Goal: Information Seeking & Learning: Check status

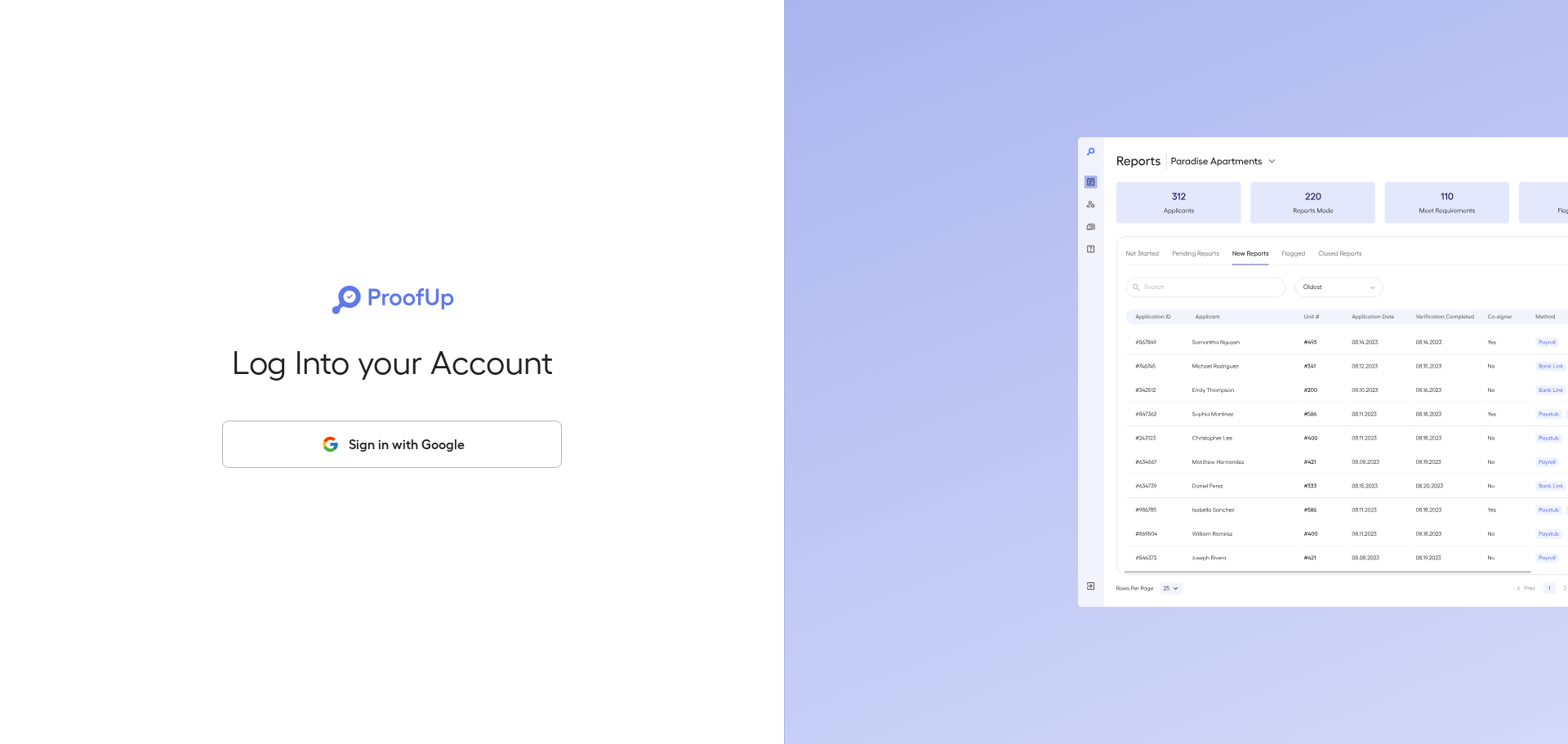
click at [412, 432] on button "Sign in with Google" at bounding box center [392, 444] width 340 height 47
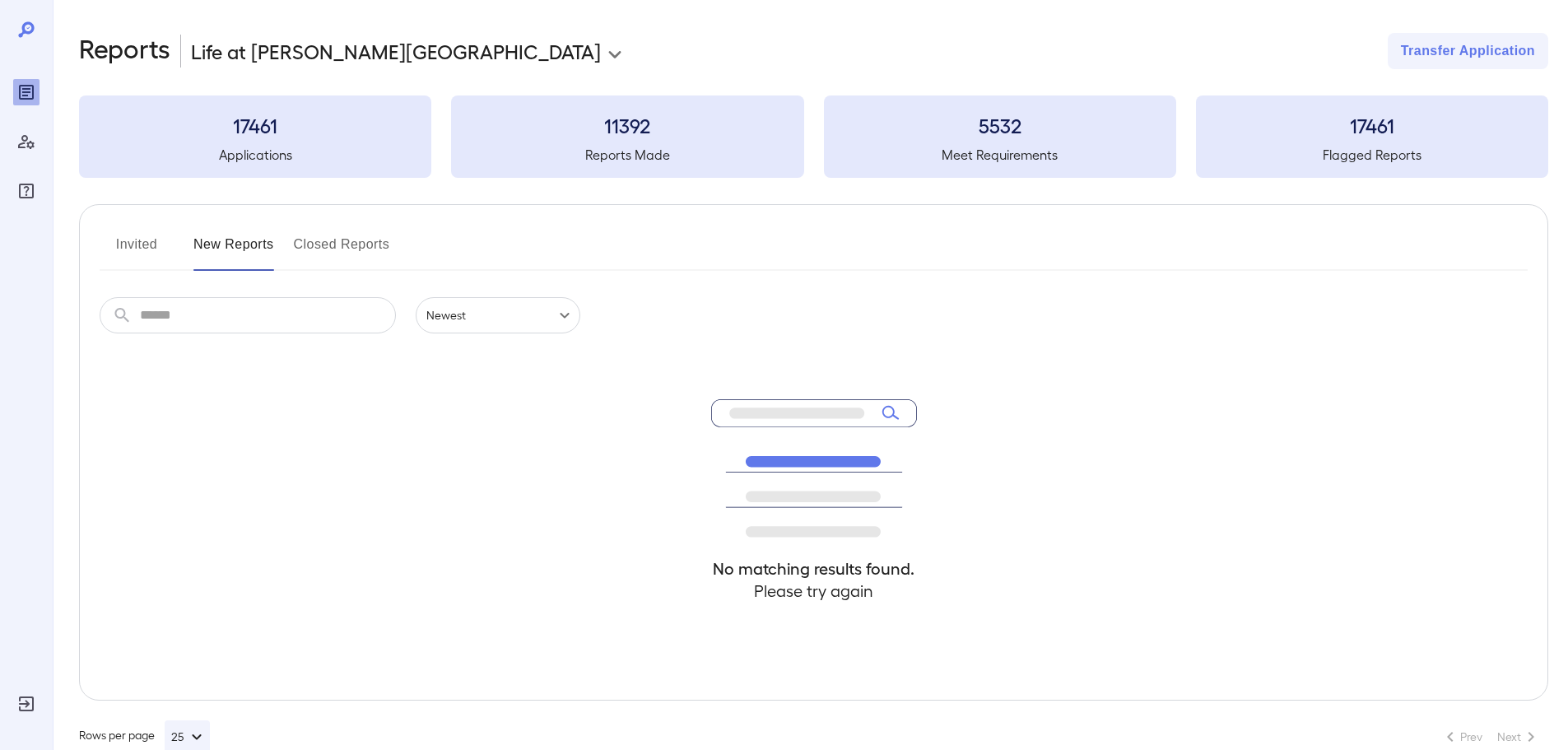
click at [202, 245] on button "New Reports" at bounding box center [234, 251] width 81 height 40
click at [132, 245] on button "Invited" at bounding box center [137, 251] width 74 height 40
click at [227, 252] on button "New Reports" at bounding box center [234, 251] width 81 height 40
click at [354, 255] on button "Closed Reports" at bounding box center [341, 251] width 96 height 40
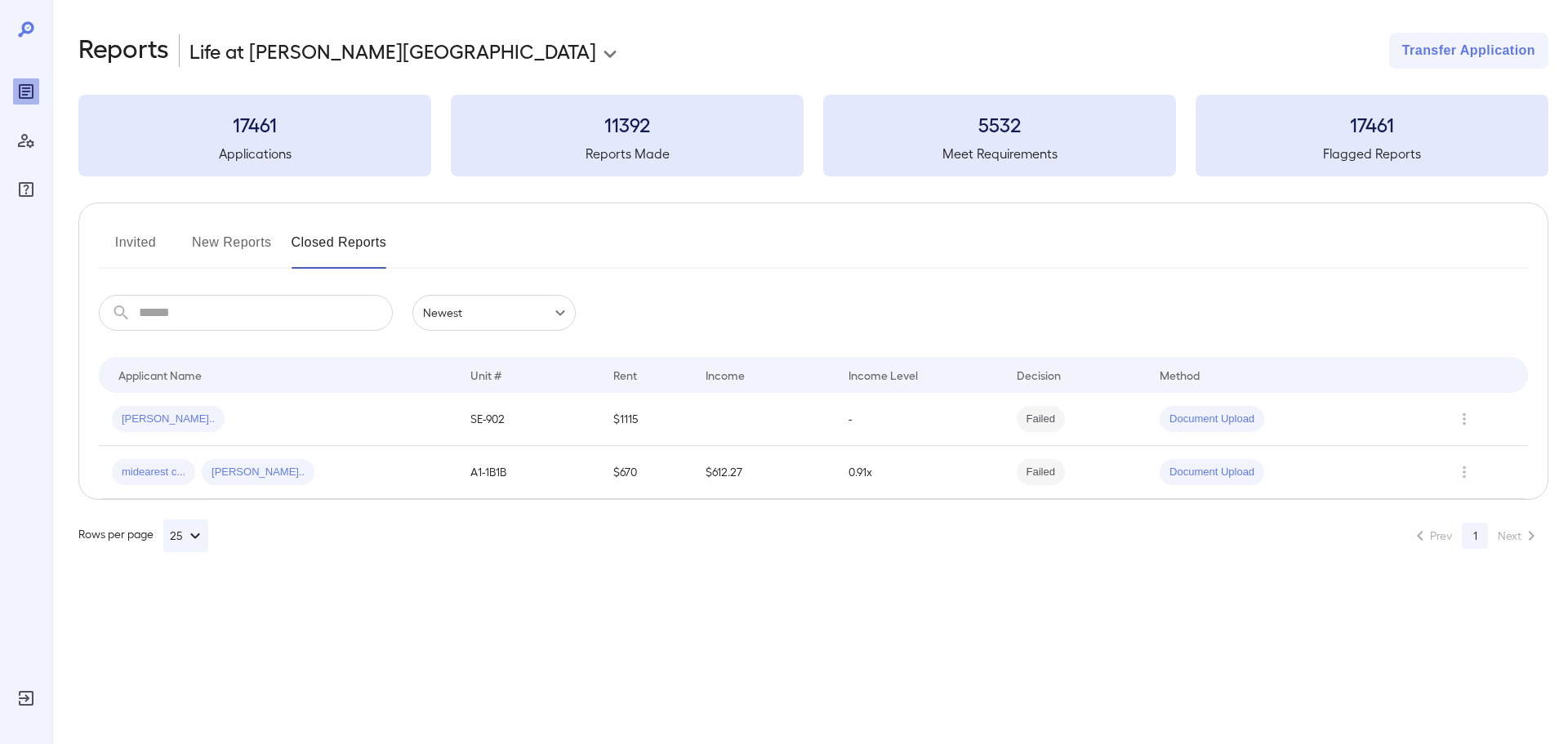
click at [242, 243] on button "New Reports" at bounding box center [232, 249] width 80 height 39
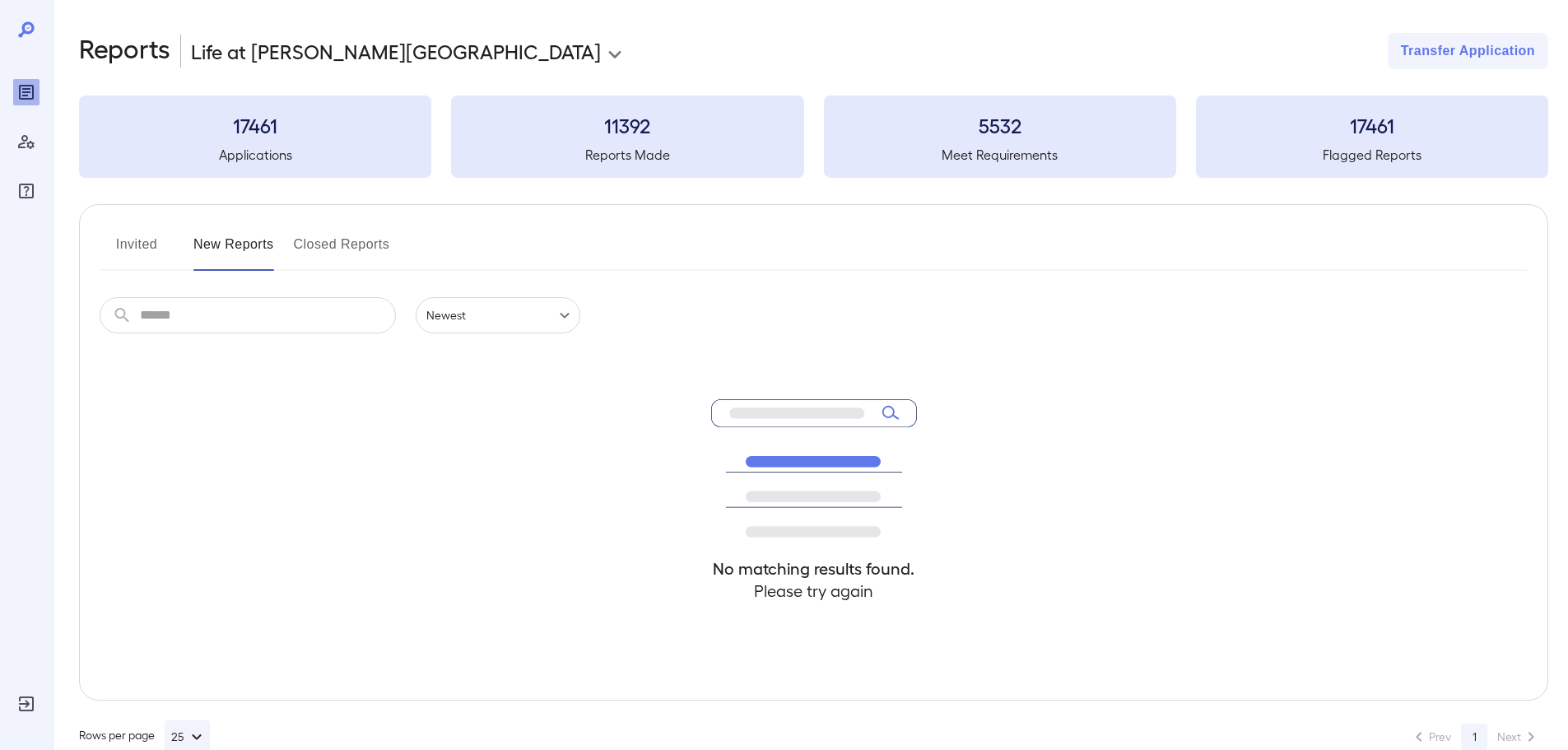
click at [330, 249] on button "Closed Reports" at bounding box center [341, 251] width 96 height 40
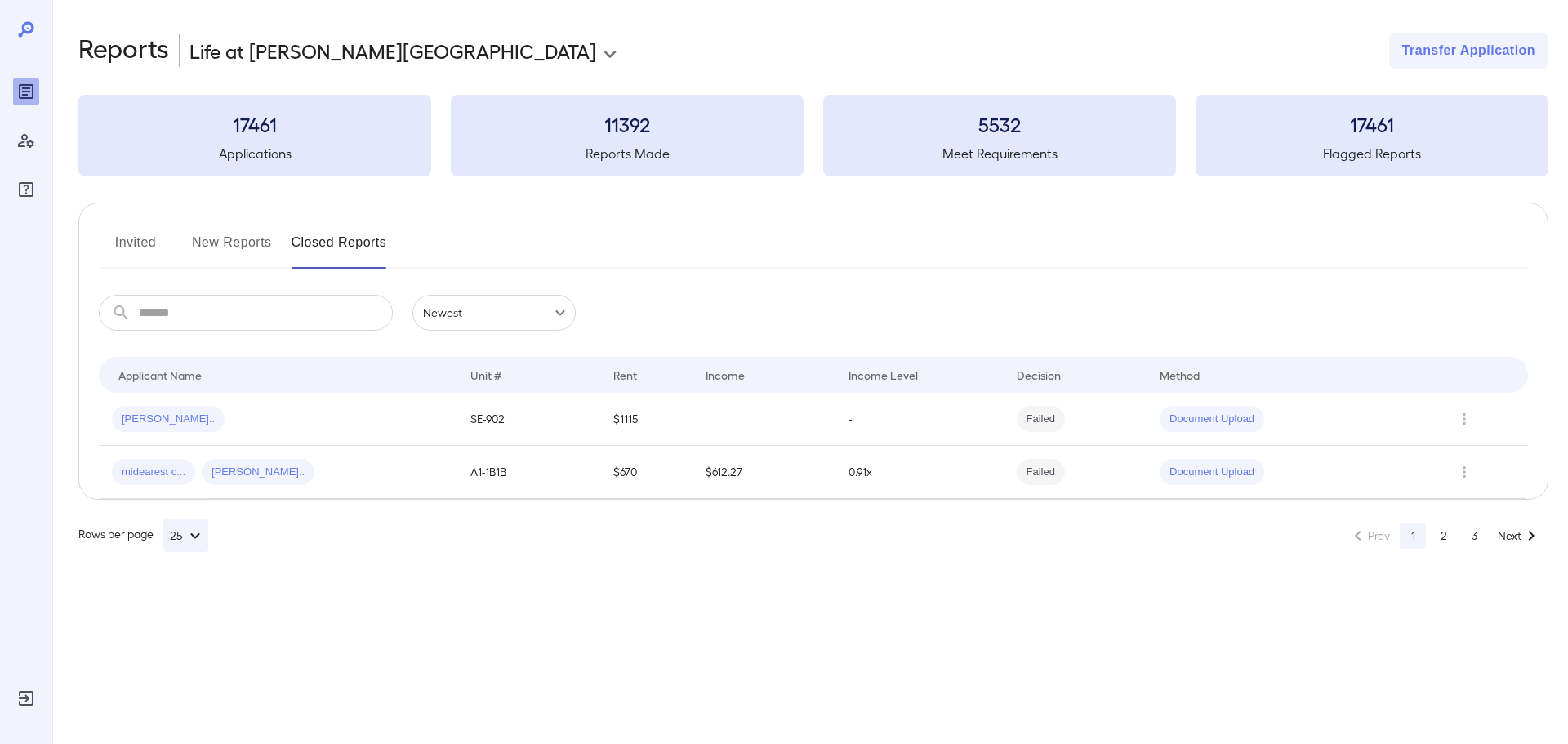
click at [229, 253] on button "New Reports" at bounding box center [232, 249] width 80 height 39
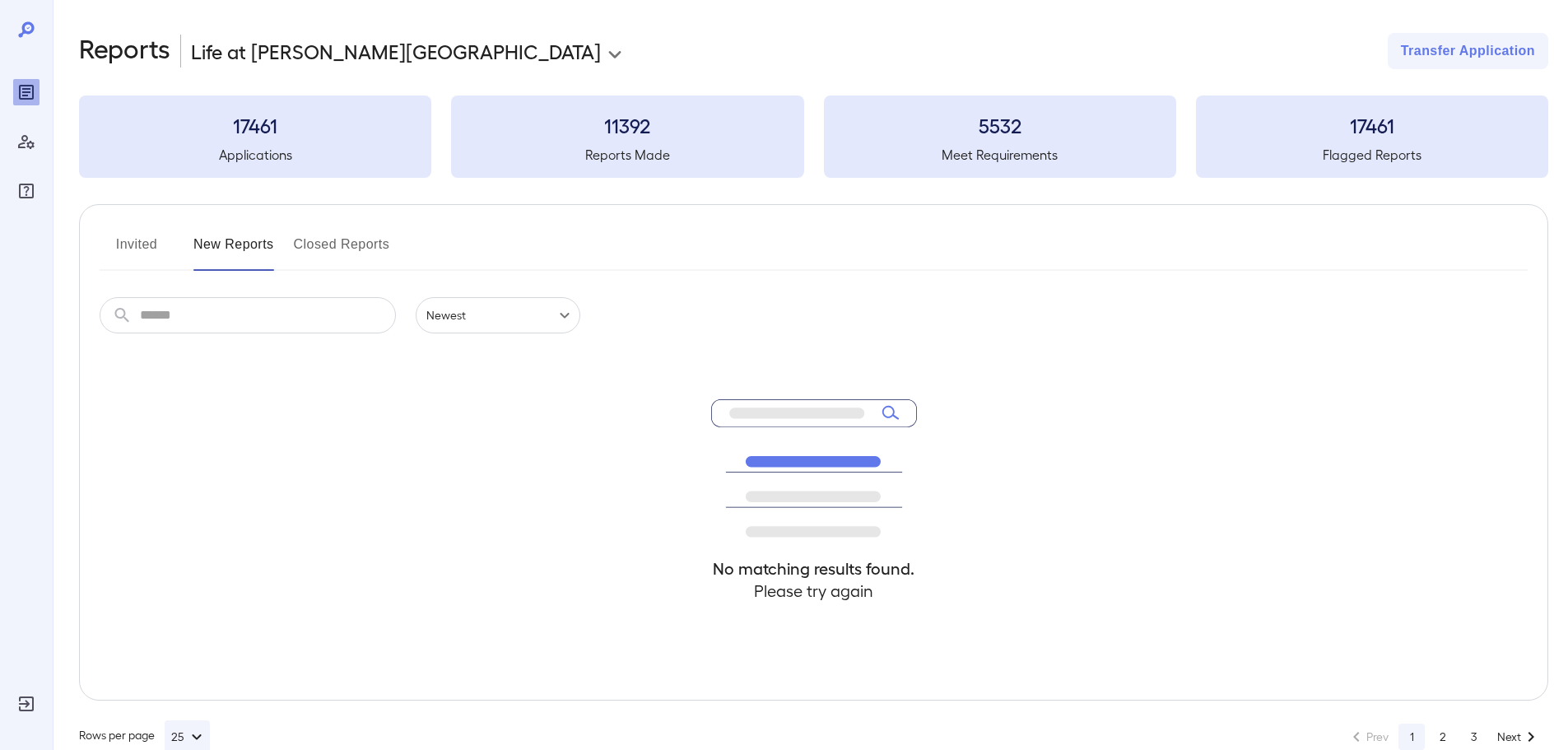
click at [147, 251] on button "Invited" at bounding box center [137, 251] width 74 height 40
click at [248, 143] on div "17461 Applications" at bounding box center [255, 136] width 352 height 82
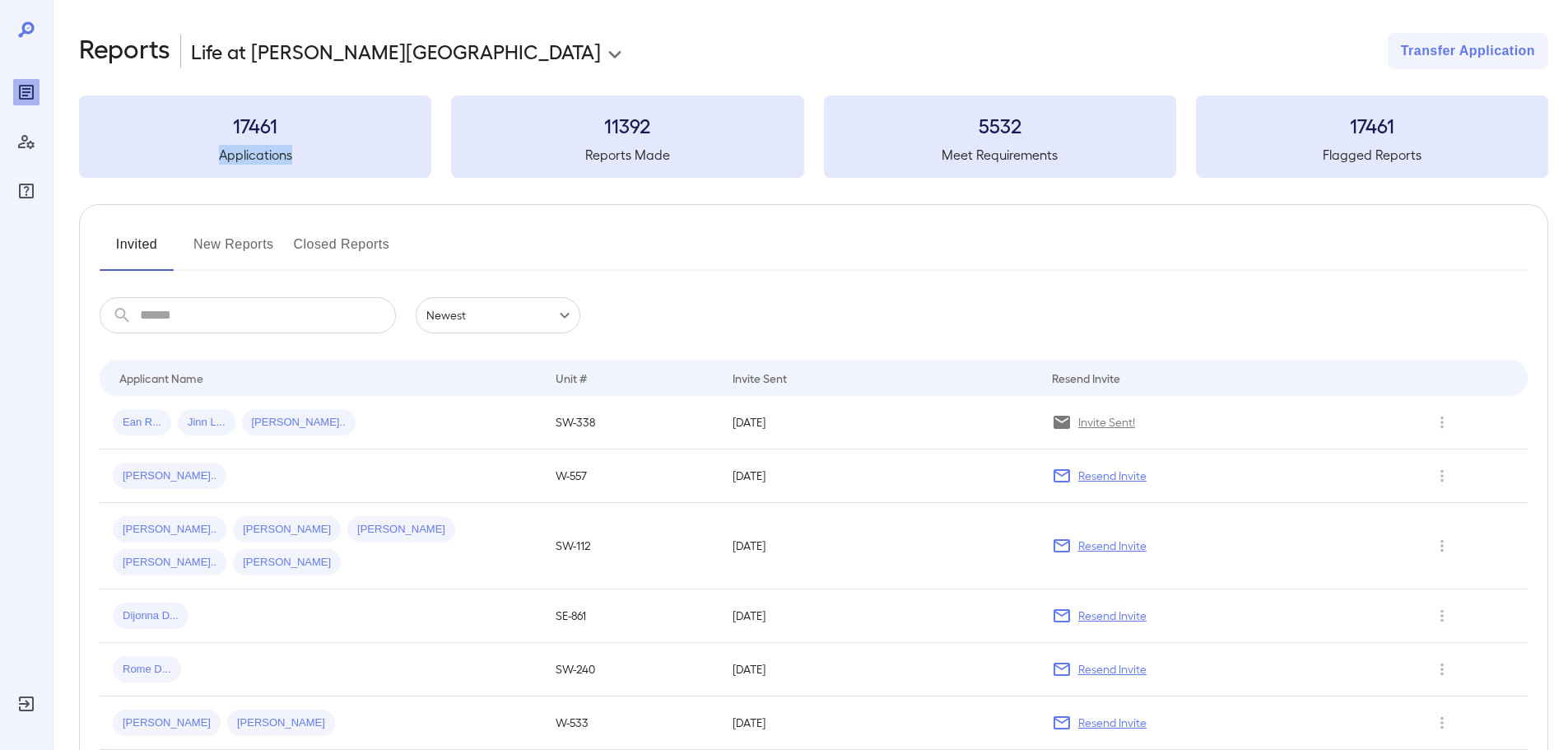
click at [248, 143] on div "17461 Applications" at bounding box center [255, 136] width 352 height 82
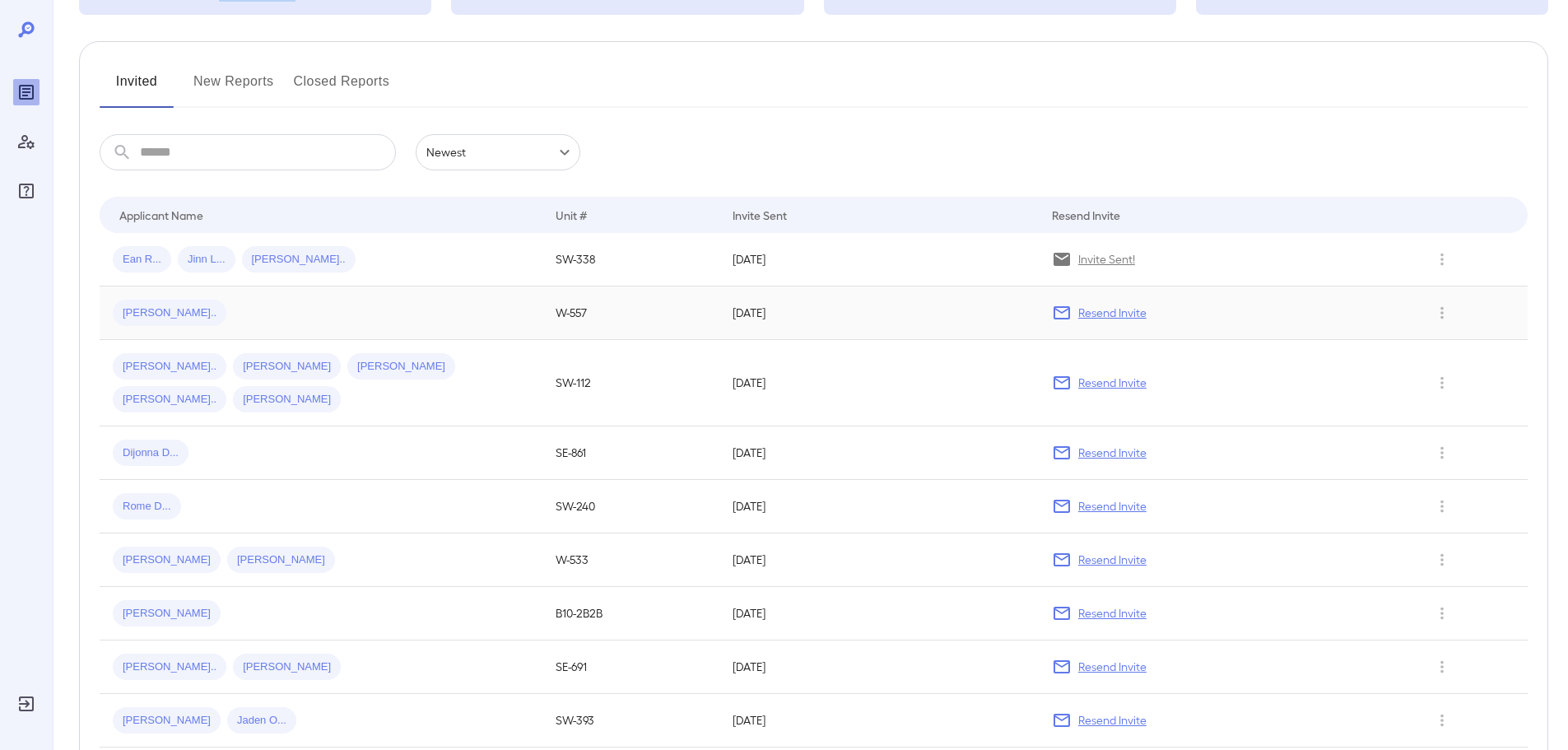
scroll to position [165, 0]
click at [213, 309] on div "Leon B..." at bounding box center [320, 311] width 417 height 26
